Goal: Task Accomplishment & Management: Use online tool/utility

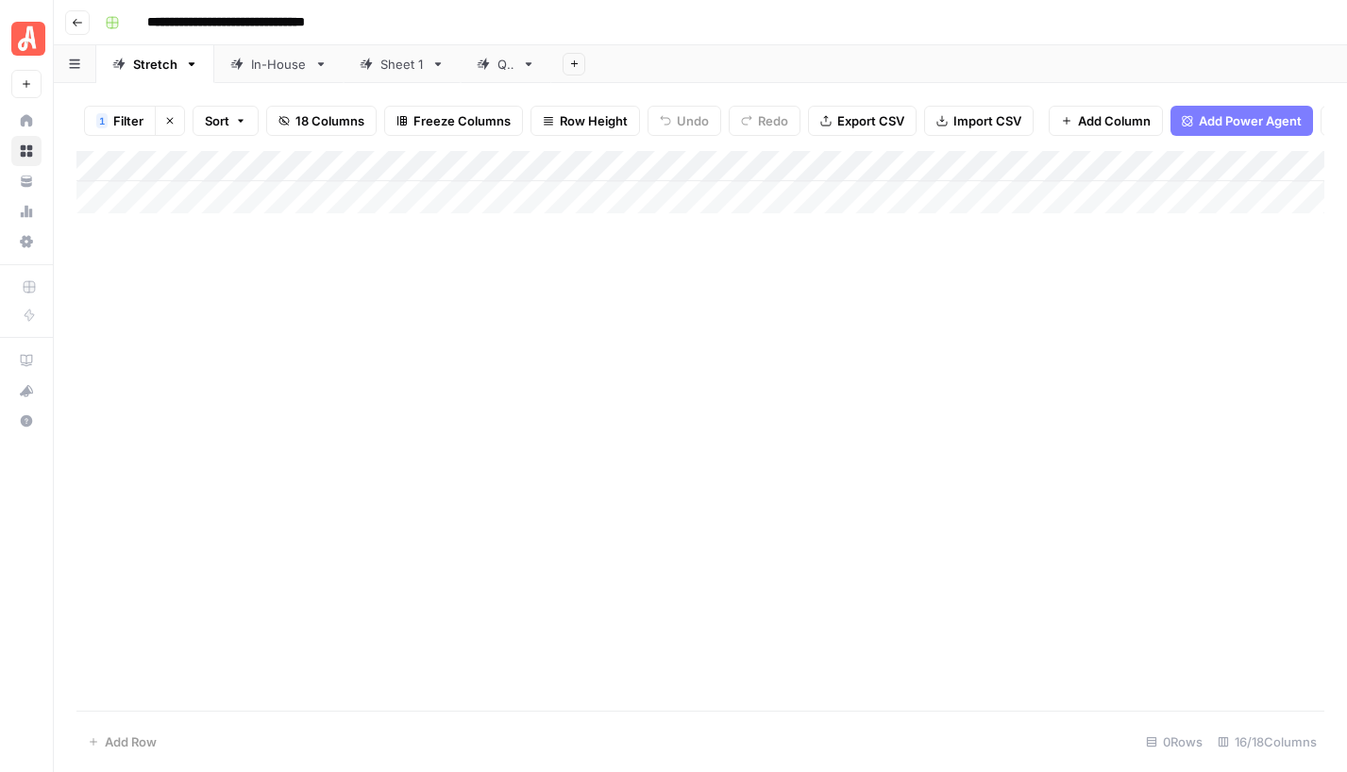
click at [584, 319] on div "Add Column" at bounding box center [700, 431] width 1248 height 560
click at [177, 125] on button "Clear filters" at bounding box center [170, 121] width 30 height 30
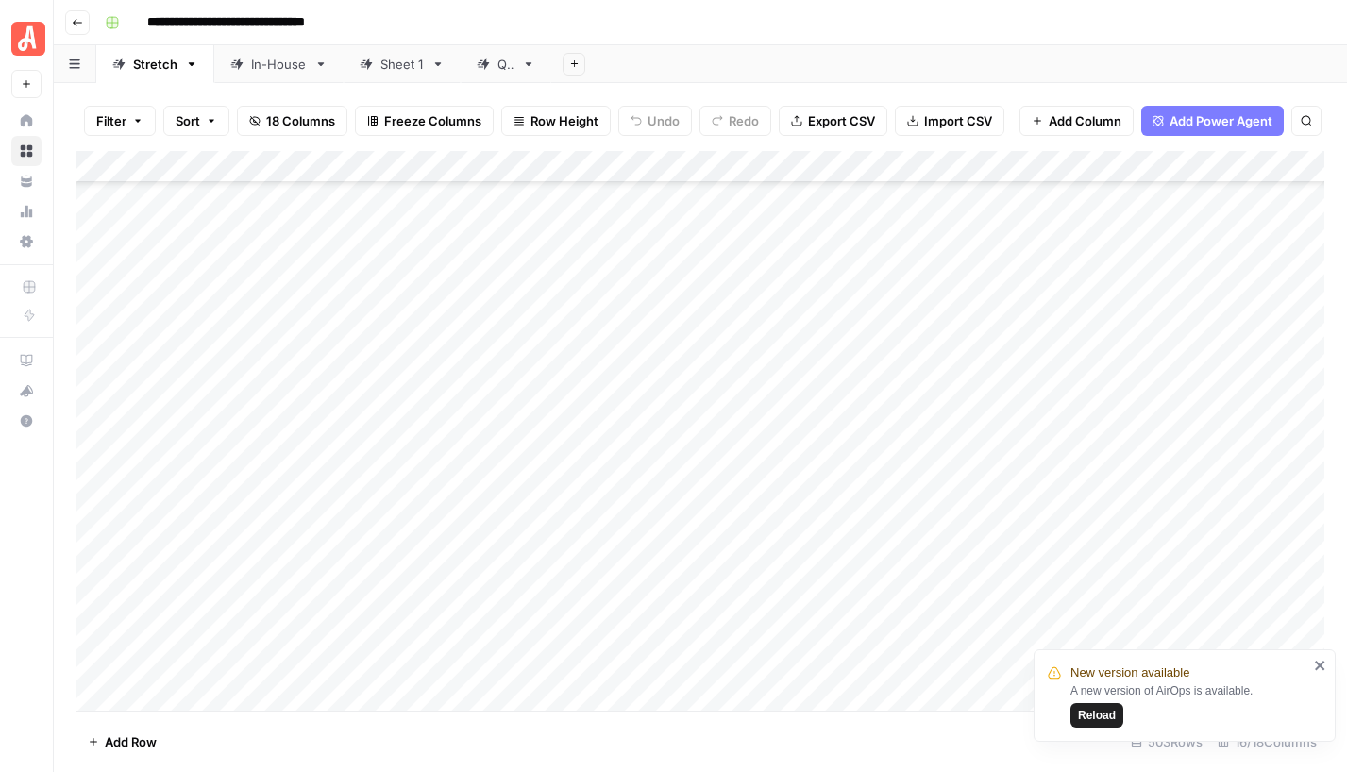
scroll to position [2474, 0]
click at [1086, 711] on span "Reload" at bounding box center [1097, 715] width 38 height 17
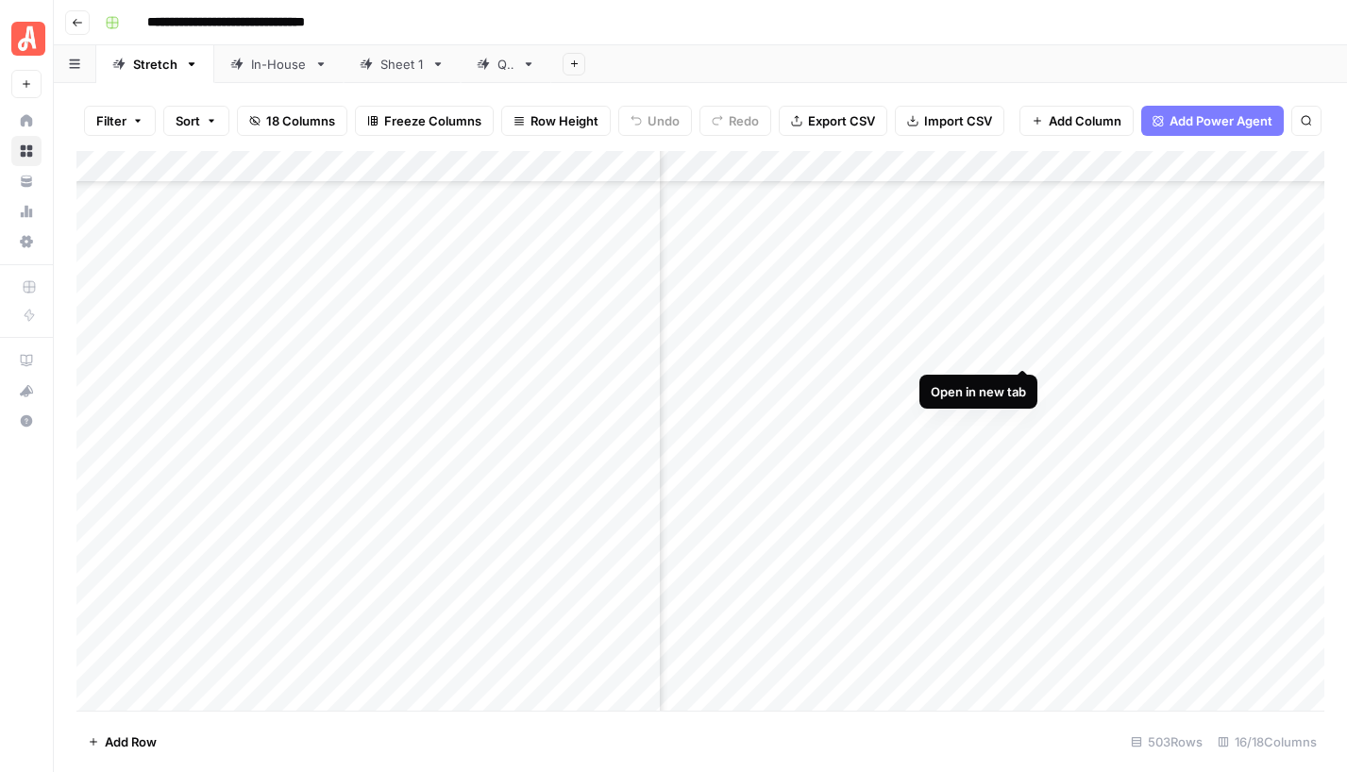
click at [1021, 349] on div "Add Column" at bounding box center [700, 431] width 1248 height 560
click at [513, 351] on div "Add Column" at bounding box center [700, 431] width 1248 height 560
click at [647, 349] on div "Add Column" at bounding box center [700, 431] width 1248 height 560
click at [638, 378] on div "Add Column" at bounding box center [700, 431] width 1248 height 560
click at [1025, 379] on div "Add Column" at bounding box center [700, 431] width 1248 height 560
